Goal: Information Seeking & Learning: Learn about a topic

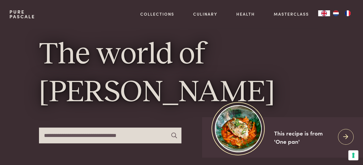
click at [324, 14] on img "EN" at bounding box center [323, 13] width 7 height 6
click at [334, 13] on img "NL" at bounding box center [335, 13] width 7 height 6
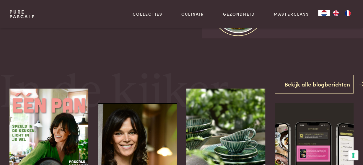
scroll to position [92, 0]
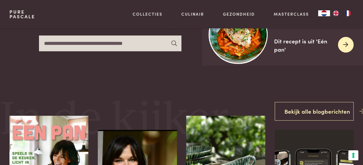
click at [303, 43] on div "Dit recept is uit 'Eén pan'" at bounding box center [303, 45] width 59 height 17
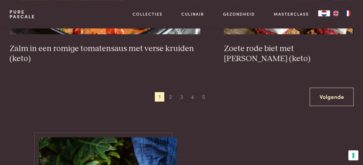
scroll to position [1105, 0]
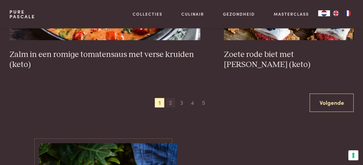
click at [170, 102] on span "2" at bounding box center [170, 102] width 9 height 9
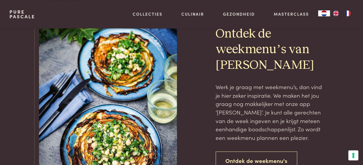
scroll to position [1311, 0]
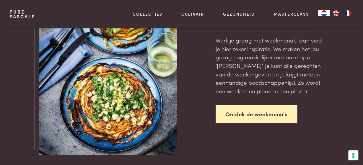
click at [251, 114] on link "Ontdek de weekmenu's" at bounding box center [255, 114] width 81 height 19
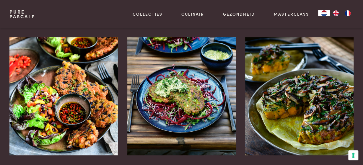
scroll to position [123, 0]
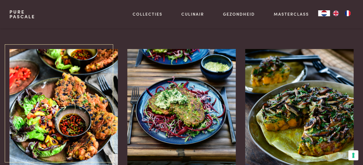
click at [72, 126] on img at bounding box center [63, 108] width 108 height 118
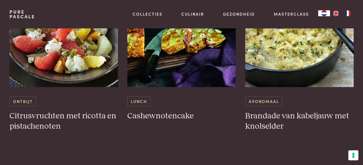
scroll to position [890, 0]
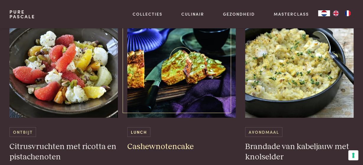
click at [146, 147] on h3 "Cashewnotencake" at bounding box center [181, 147] width 108 height 10
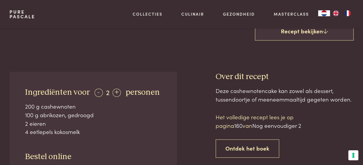
scroll to position [215, 0]
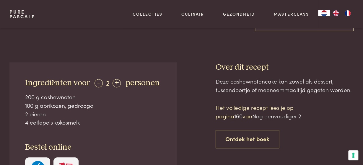
click at [241, 117] on span "160" at bounding box center [238, 116] width 8 height 8
click at [265, 115] on span "Nog eenvoudiger 2" at bounding box center [276, 116] width 49 height 8
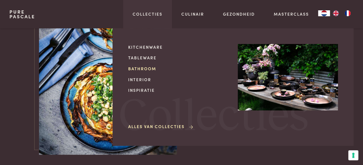
scroll to position [1311, 0]
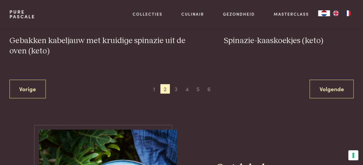
scroll to position [1144, 0]
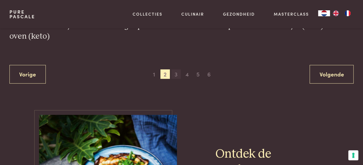
click at [177, 74] on span "3" at bounding box center [175, 73] width 9 height 9
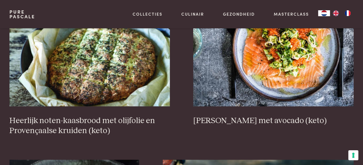
scroll to position [236, 0]
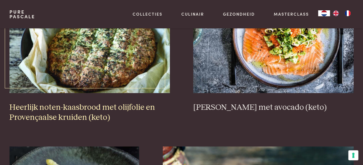
click at [110, 67] on img at bounding box center [89, 34] width 160 height 118
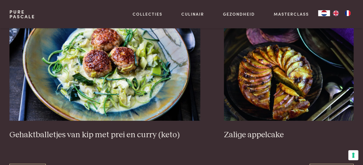
scroll to position [1065, 0]
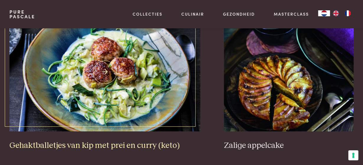
click at [121, 113] on img at bounding box center [104, 72] width 191 height 118
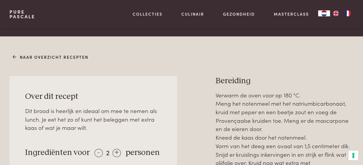
scroll to position [276, 0]
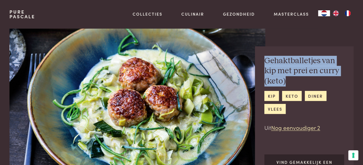
drag, startPoint x: 262, startPoint y: 53, endPoint x: 299, endPoint y: 84, distance: 47.6
click at [299, 84] on div "Gehaktballetjes van kip met prei en curry (keto) kip keto diner vlees Uit Nog e…" at bounding box center [304, 127] width 99 height 162
copy h2 "Gehaktballetjes van kip met prei en curry (keto)"
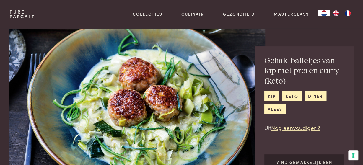
click at [340, 98] on div "kip keto diner vlees" at bounding box center [304, 102] width 80 height 23
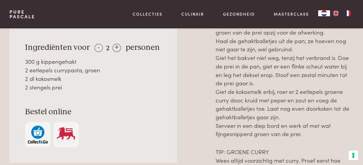
scroll to position [307, 0]
